Goal: Information Seeking & Learning: Learn about a topic

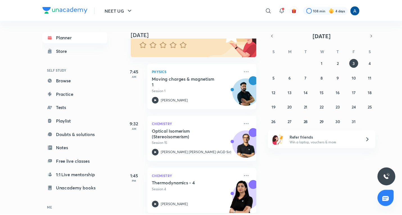
scroll to position [59, 0]
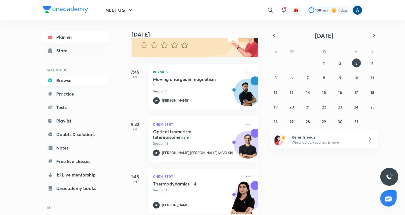
click at [62, 81] on link "Browse" at bounding box center [75, 80] width 65 height 11
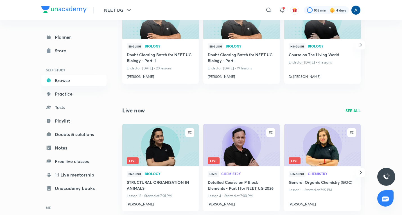
scroll to position [400, 0]
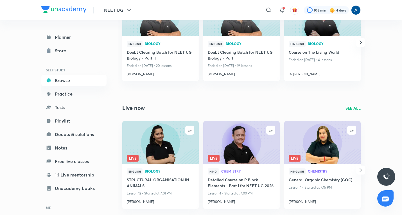
click at [361, 170] on icon "button" at bounding box center [361, 170] width 7 height 7
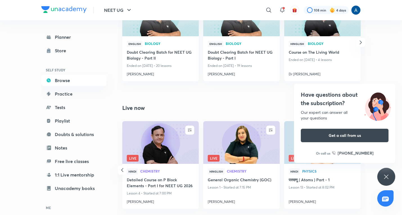
click at [390, 177] on div "Have questions about the subscription? Our expert can answer all your questions…" at bounding box center [387, 177] width 18 height 18
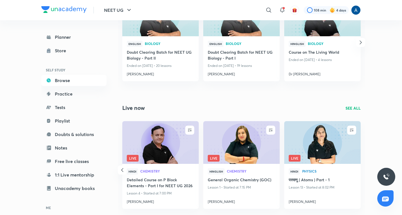
click at [121, 172] on icon "button" at bounding box center [122, 170] width 7 height 7
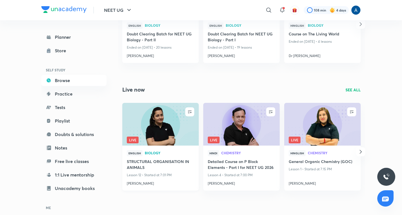
scroll to position [428, 0]
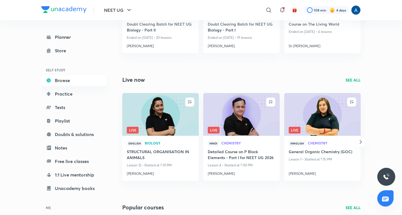
click at [361, 142] on icon "button" at bounding box center [361, 142] width 7 height 7
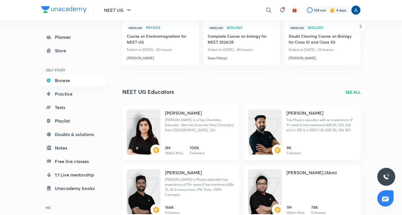
scroll to position [681, 0]
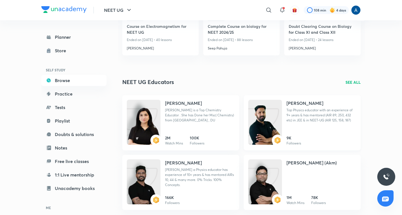
click at [286, 120] on link "[PERSON_NAME] Top Physics educator with an experience of 9+ years & has mentore…" at bounding box center [302, 122] width 117 height 55
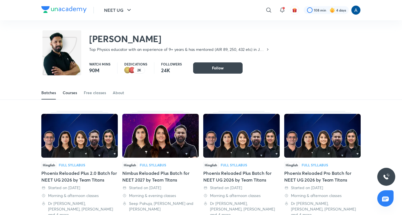
click at [65, 91] on div "Courses" at bounding box center [70, 93] width 14 height 6
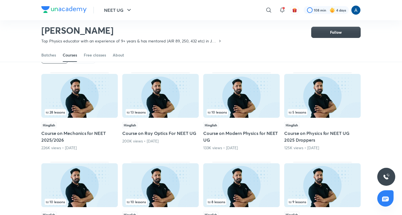
scroll to position [53, 0]
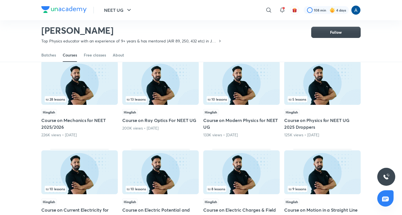
click at [54, 96] on span "28 lessons" at bounding box center [55, 99] width 21 height 6
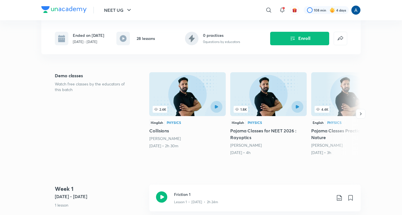
scroll to position [113, 0]
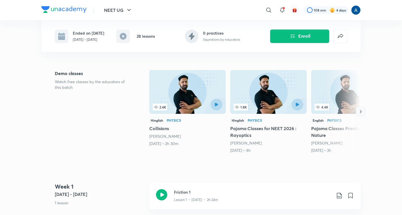
click at [360, 113] on icon "button" at bounding box center [361, 112] width 6 height 6
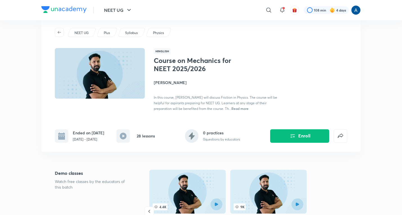
scroll to position [0, 0]
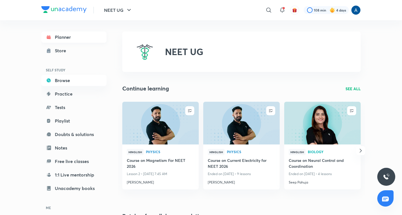
click at [59, 33] on link "Planner" at bounding box center [73, 37] width 65 height 11
